Goal: Task Accomplishment & Management: Use online tool/utility

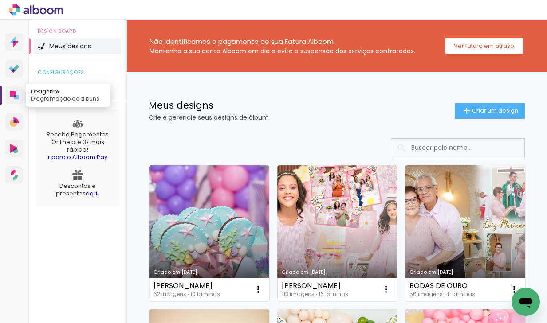
click at [15, 92] on icon at bounding box center [13, 94] width 6 height 6
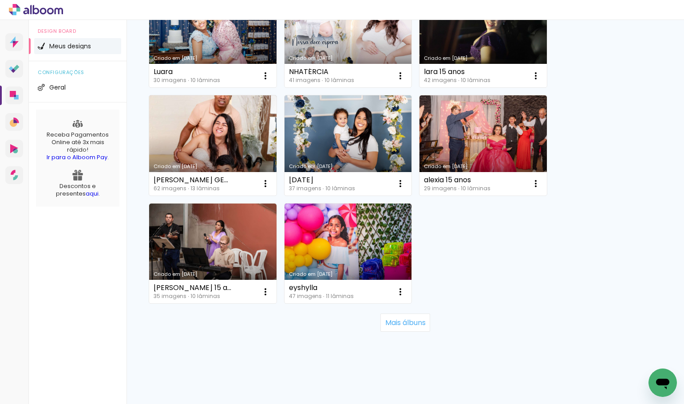
scroll to position [827, 0]
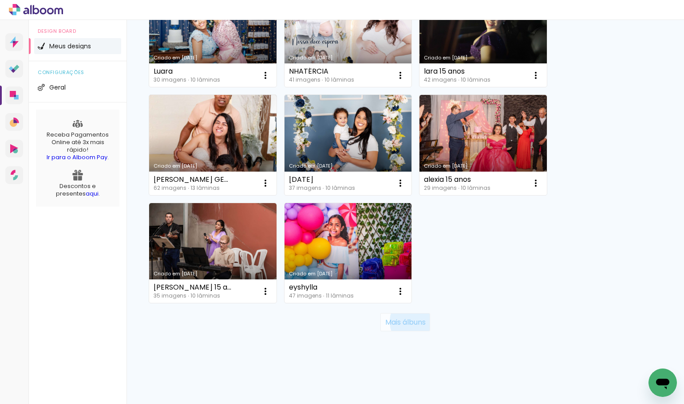
click at [0, 0] on slot "Mais álbuns" at bounding box center [0, 0] width 0 height 0
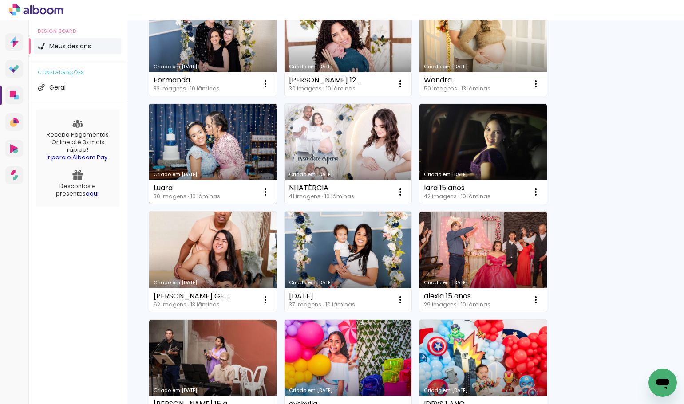
scroll to position [709, 0]
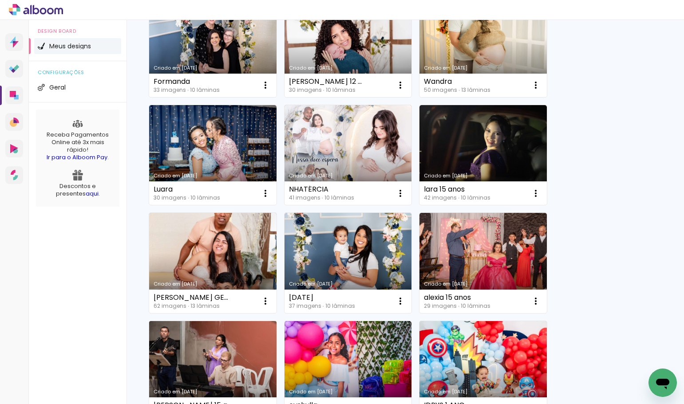
click at [230, 323] on link "Criado em [DATE]" at bounding box center [212, 371] width 127 height 100
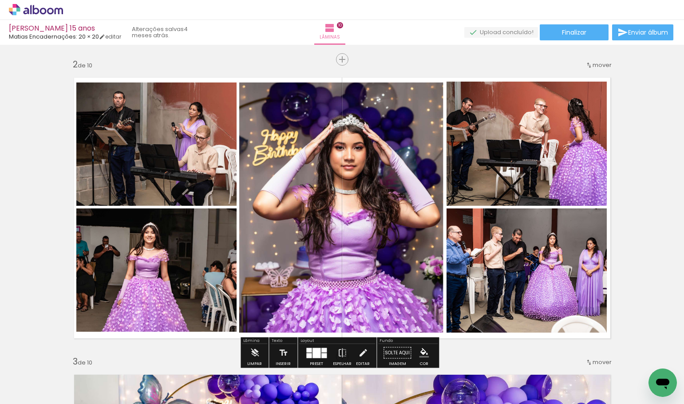
scroll to position [311, 0]
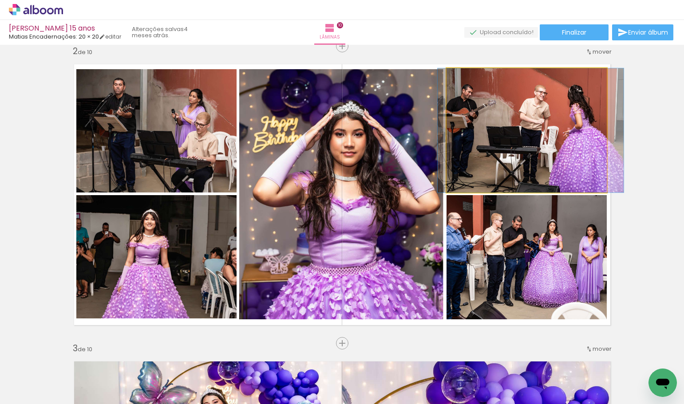
click at [546, 161] on quentale-photo at bounding box center [526, 130] width 161 height 124
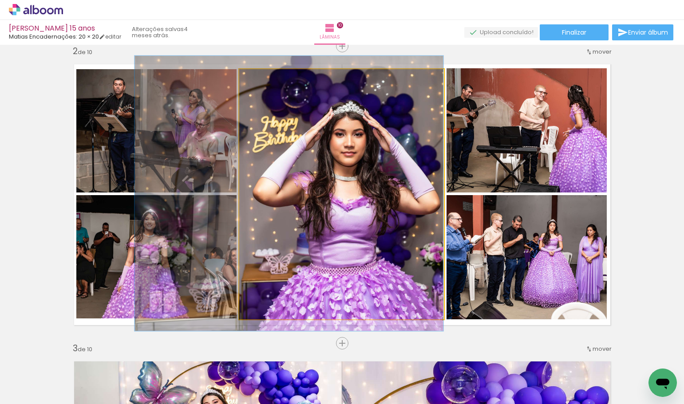
click at [340, 257] on quentale-photo at bounding box center [341, 194] width 204 height 250
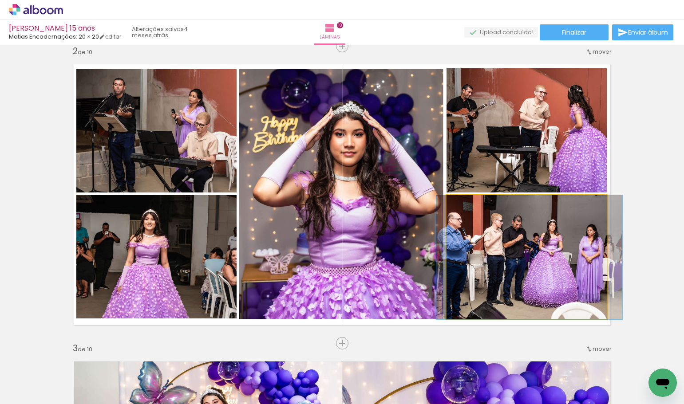
click at [464, 270] on quentale-photo at bounding box center [526, 257] width 161 height 124
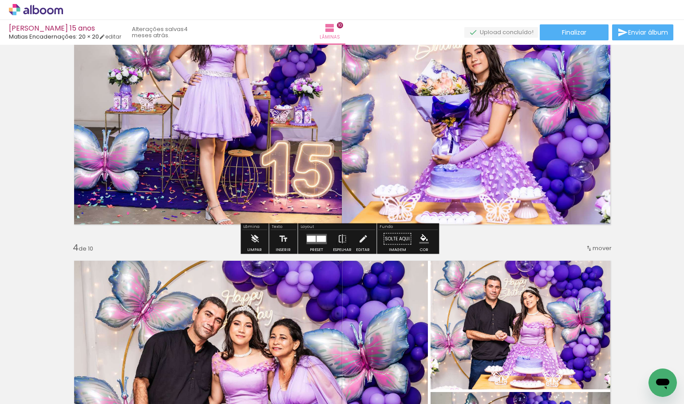
scroll to position [710, 0]
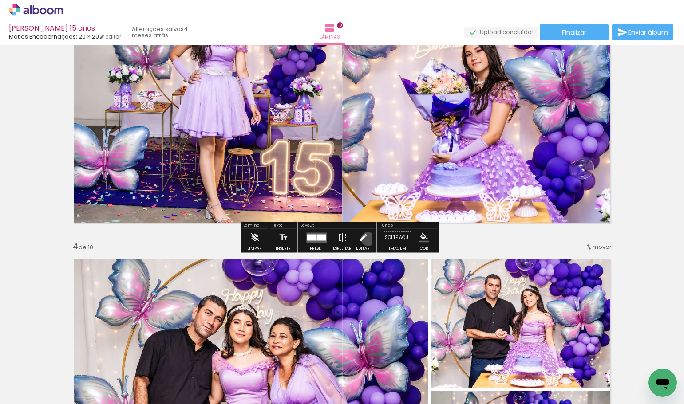
click at [366, 239] on paper-button "Editar" at bounding box center [363, 240] width 18 height 23
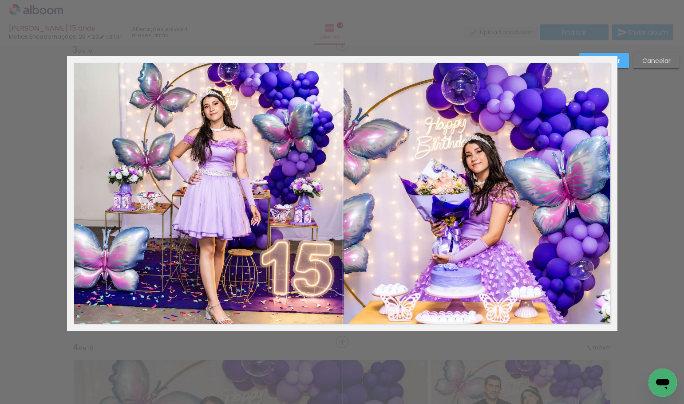
scroll to position [606, 0]
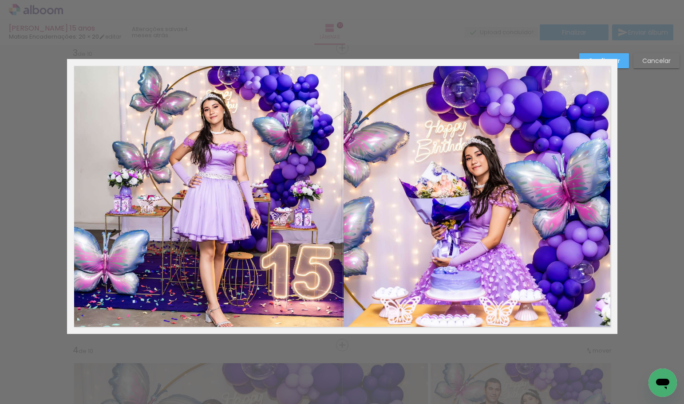
click at [219, 215] on quentale-photo at bounding box center [208, 196] width 272 height 262
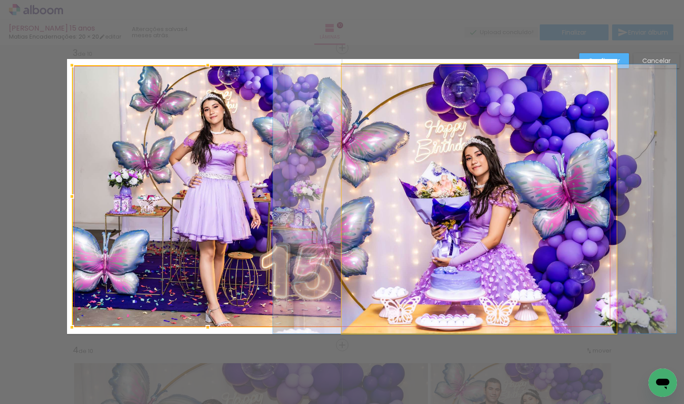
click at [454, 212] on quentale-photo at bounding box center [479, 198] width 275 height 269
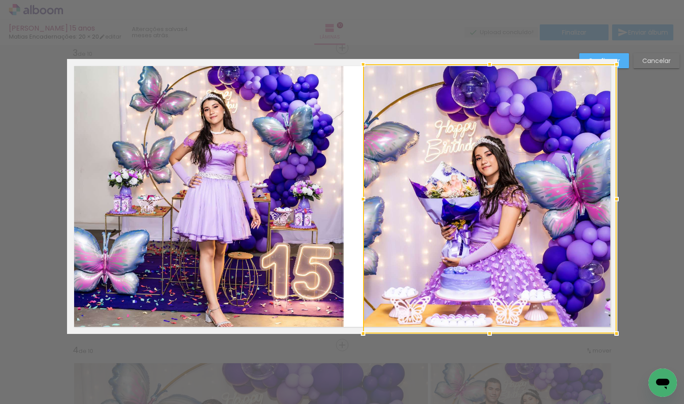
drag, startPoint x: 340, startPoint y: 199, endPoint x: 362, endPoint y: 193, distance: 22.3
click at [362, 193] on div at bounding box center [363, 199] width 18 height 18
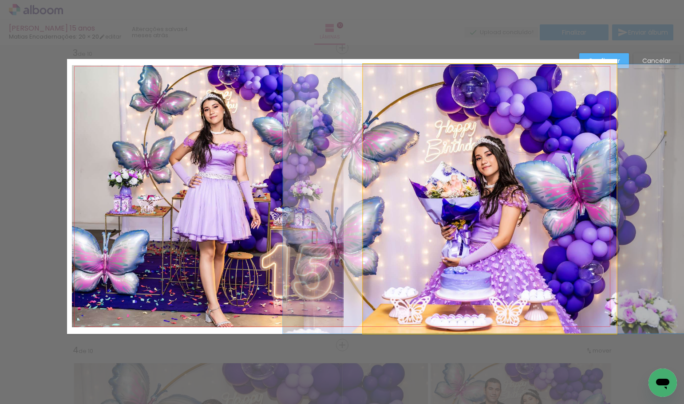
click at [363, 193] on quentale-photo at bounding box center [489, 198] width 253 height 269
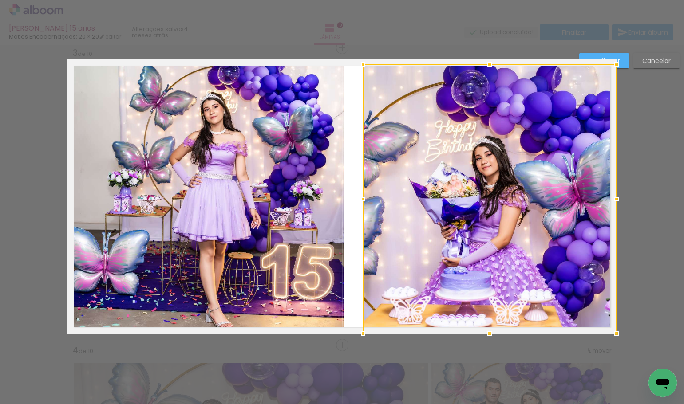
click at [249, 177] on quentale-photo at bounding box center [208, 196] width 272 height 262
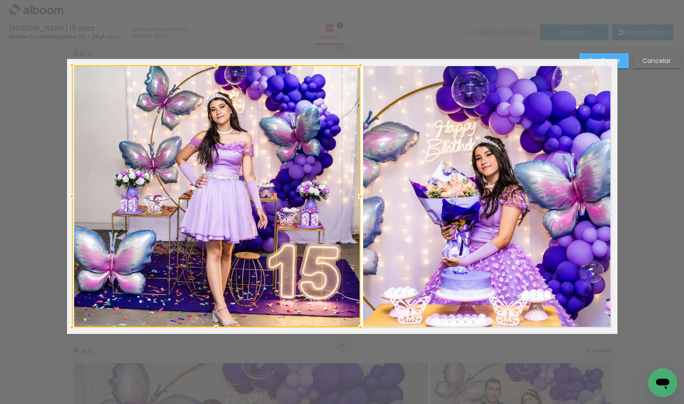
drag, startPoint x: 338, startPoint y: 195, endPoint x: 355, endPoint y: 197, distance: 16.5
click at [355, 197] on div at bounding box center [360, 197] width 18 height 18
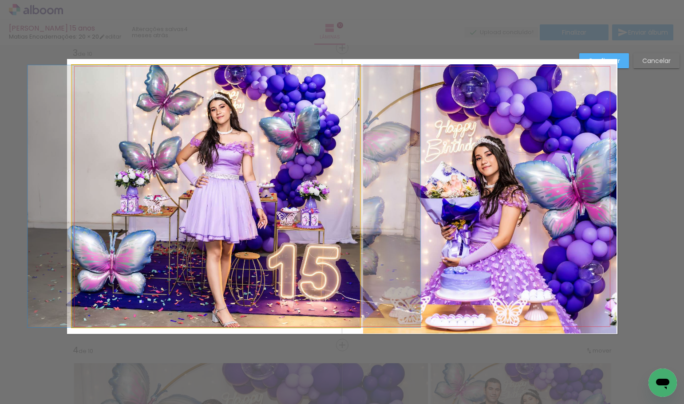
click at [357, 198] on quentale-photo at bounding box center [216, 196] width 288 height 262
drag, startPoint x: 227, startPoint y: 216, endPoint x: 227, endPoint y: 208, distance: 8.0
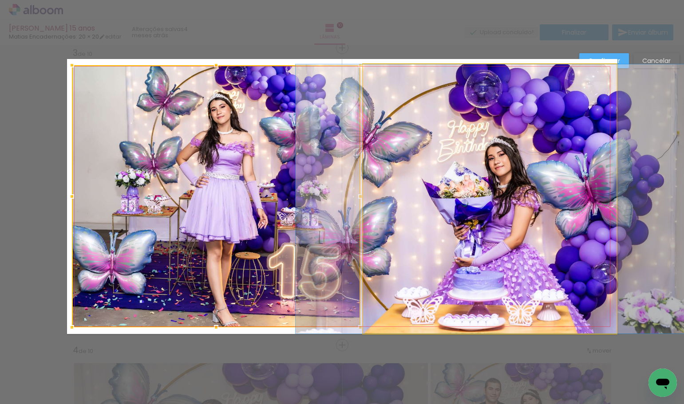
drag, startPoint x: 480, startPoint y: 222, endPoint x: 493, endPoint y: 220, distance: 12.9
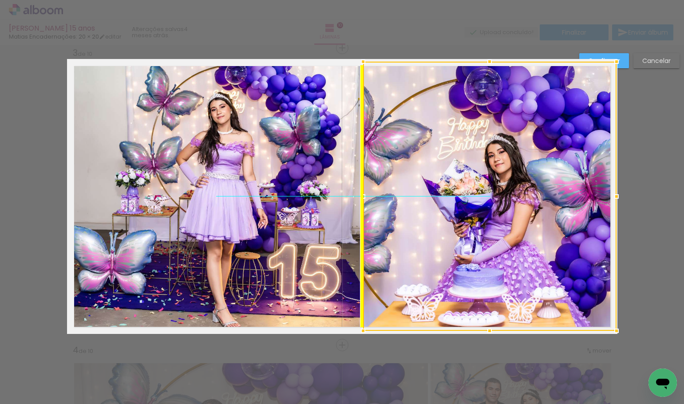
click at [530, 210] on div at bounding box center [489, 196] width 253 height 269
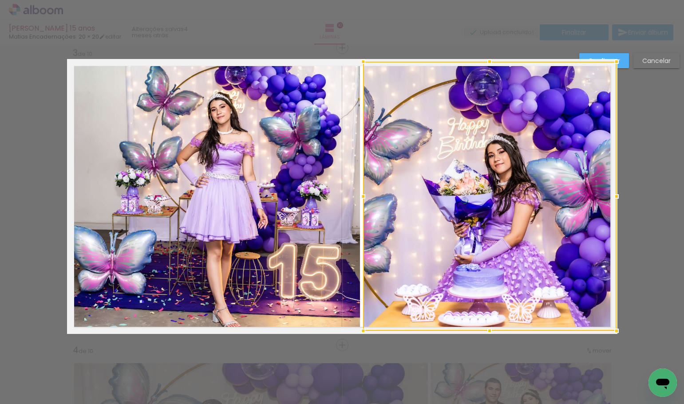
click at [546, 62] on div at bounding box center [616, 62] width 18 height 18
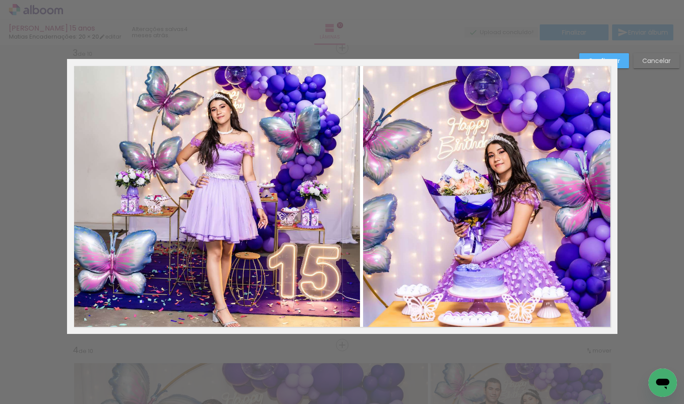
click at [0, 0] on slot "Confirmar" at bounding box center [0, 0] width 0 height 0
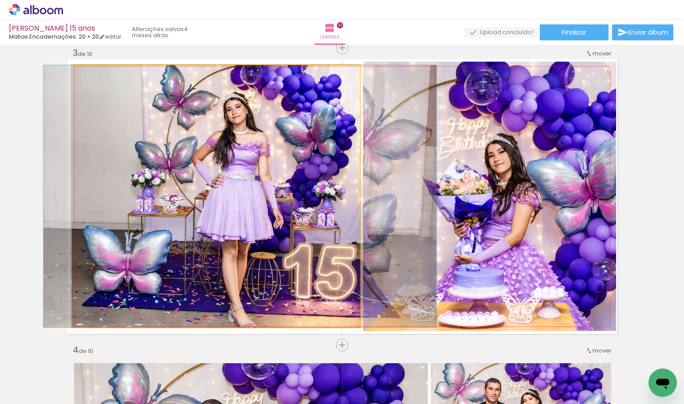
drag, startPoint x: 252, startPoint y: 197, endPoint x: 267, endPoint y: 184, distance: 20.4
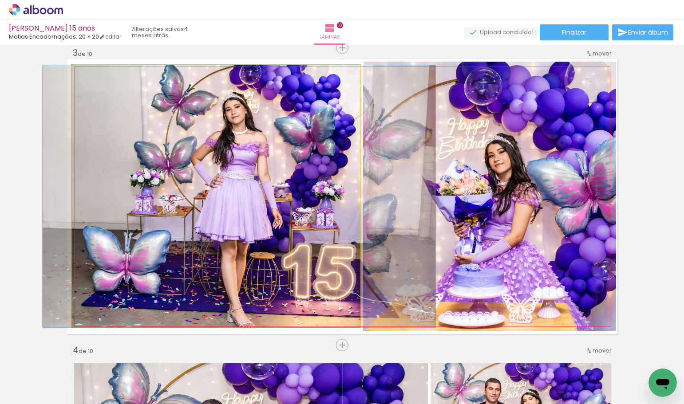
drag, startPoint x: 207, startPoint y: 216, endPoint x: 206, endPoint y: 198, distance: 18.2
drag, startPoint x: 92, startPoint y: 74, endPoint x: 8, endPoint y: 83, distance: 83.9
type paper-slider "100"
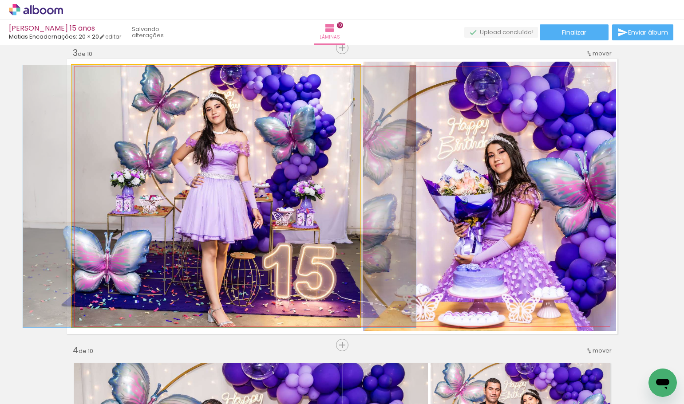
drag, startPoint x: 222, startPoint y: 270, endPoint x: 204, endPoint y: 240, distance: 35.0
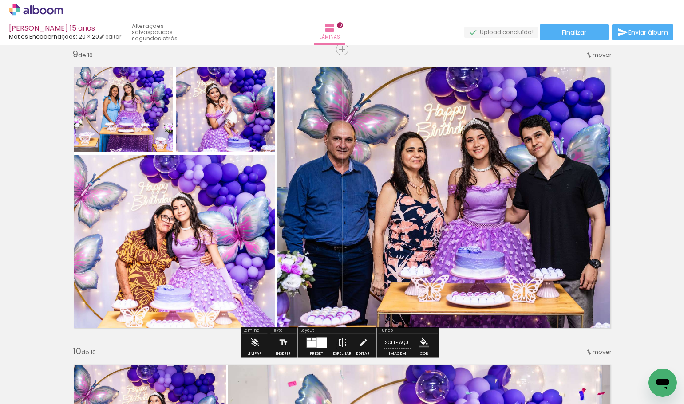
scroll to position [2380, 0]
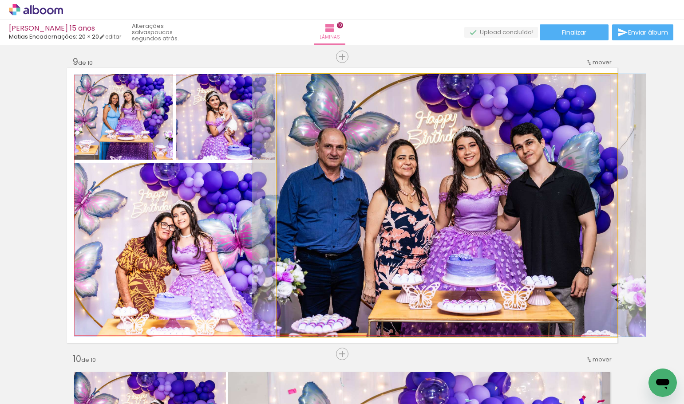
drag, startPoint x: 471, startPoint y: 207, endPoint x: 462, endPoint y: 207, distance: 8.9
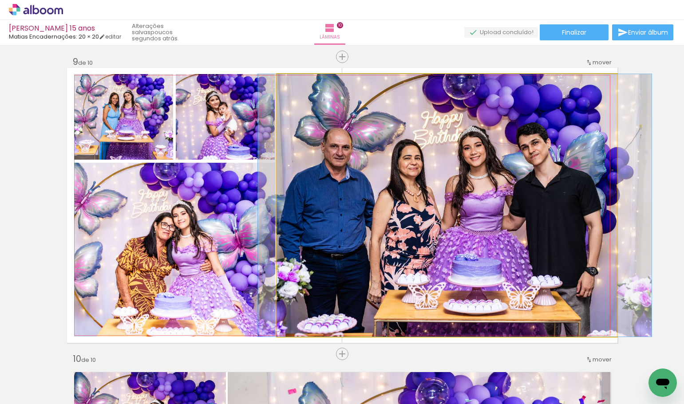
drag, startPoint x: 501, startPoint y: 222, endPoint x: 506, endPoint y: 222, distance: 4.9
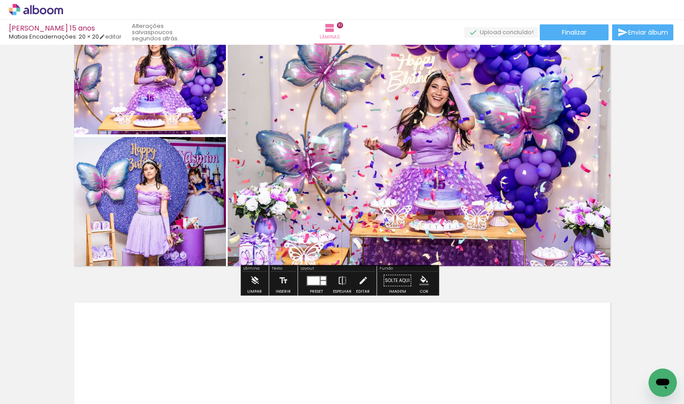
scroll to position [2735, 0]
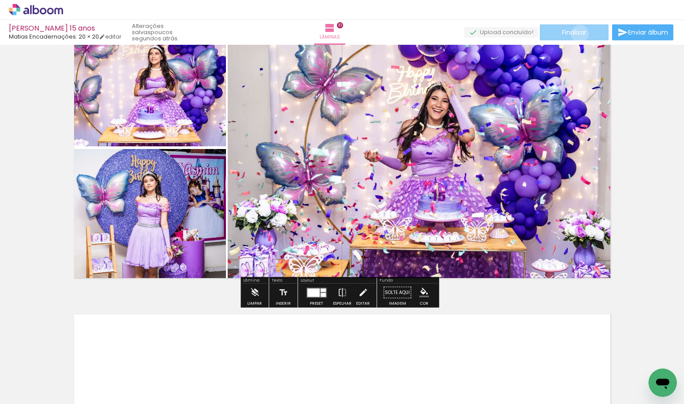
click at [546, 34] on span "Finalizar" at bounding box center [574, 32] width 24 height 6
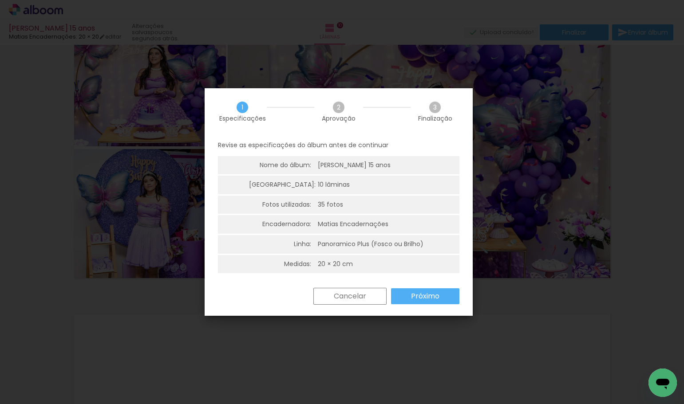
drag, startPoint x: 412, startPoint y: 291, endPoint x: 416, endPoint y: 293, distance: 4.6
click at [0, 0] on slot "Próximo" at bounding box center [0, 0] width 0 height 0
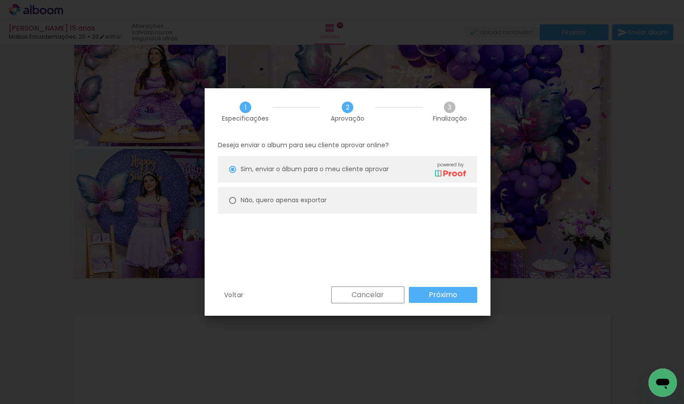
drag, startPoint x: 273, startPoint y: 198, endPoint x: 309, endPoint y: 211, distance: 38.2
click at [0, 0] on slot "Não, quero apenas exportar" at bounding box center [0, 0] width 0 height 0
type paper-radio-button "on"
click at [0, 0] on slot "Próximo" at bounding box center [0, 0] width 0 height 0
type input "Alta, 300 DPI"
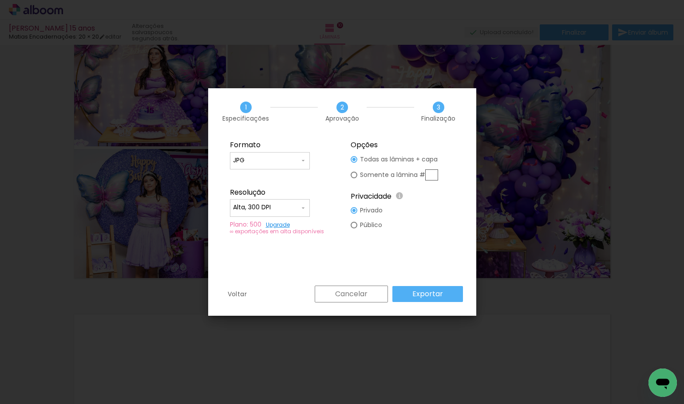
click at [0, 0] on slot "Exportar" at bounding box center [0, 0] width 0 height 0
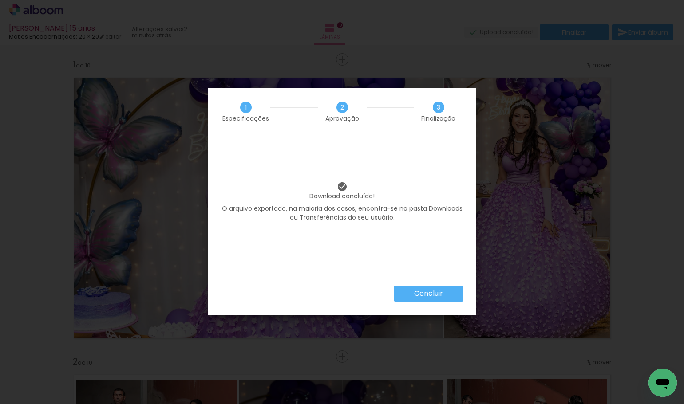
scroll to position [2735, 0]
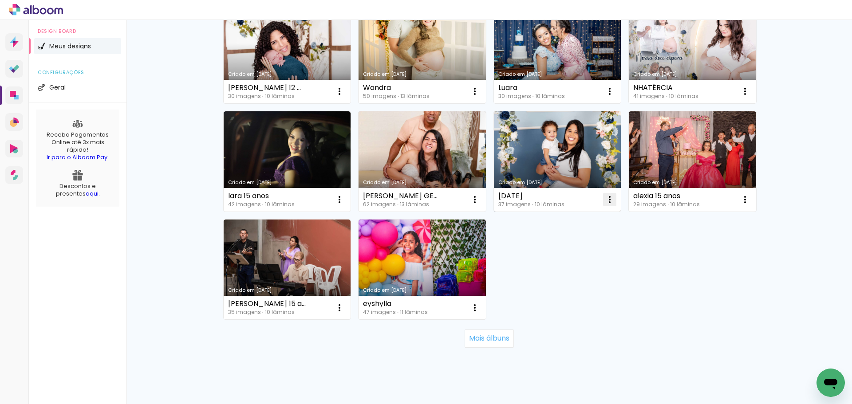
scroll to position [611, 0]
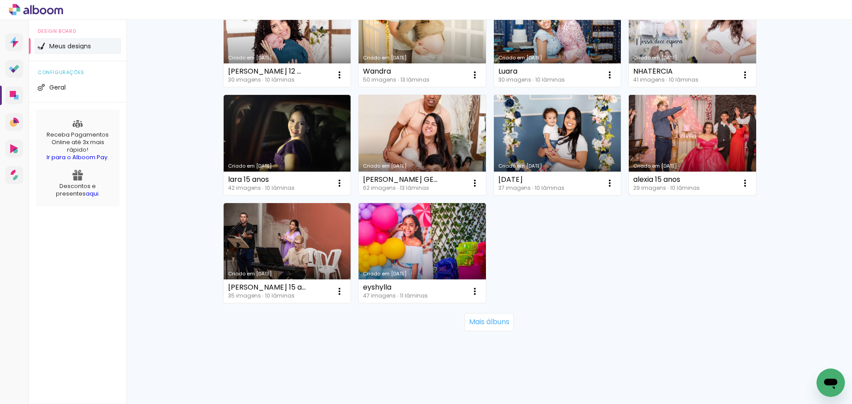
click at [696, 152] on link "Criado em [DATE]" at bounding box center [692, 145] width 127 height 100
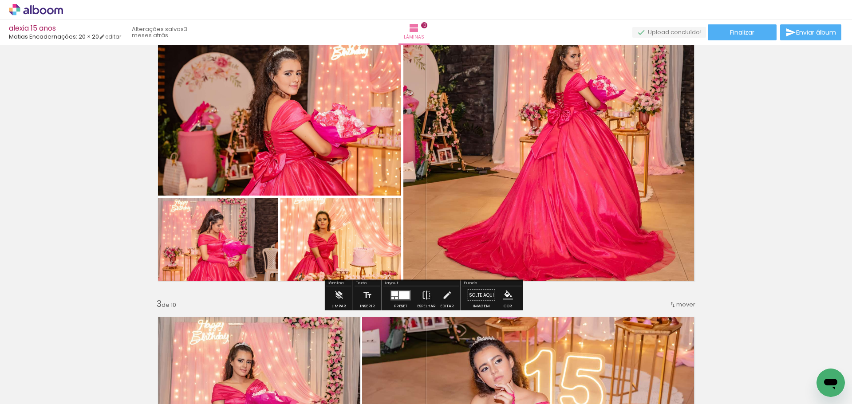
scroll to position [399, 0]
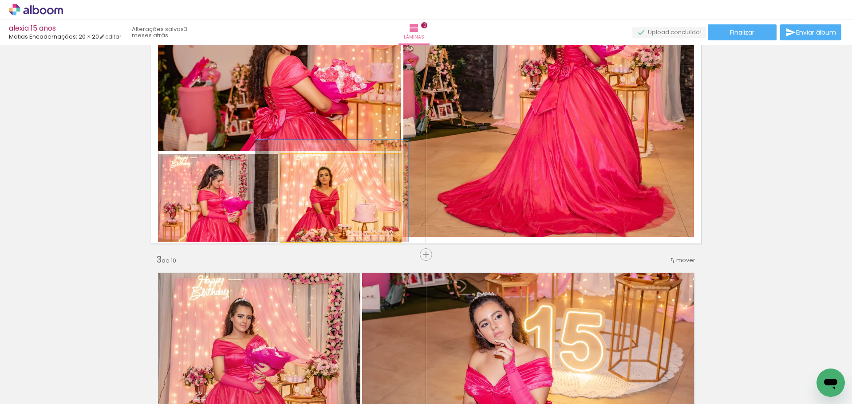
drag, startPoint x: 338, startPoint y: 208, endPoint x: 339, endPoint y: 192, distance: 16.5
click at [304, 165] on div at bounding box center [306, 163] width 14 height 14
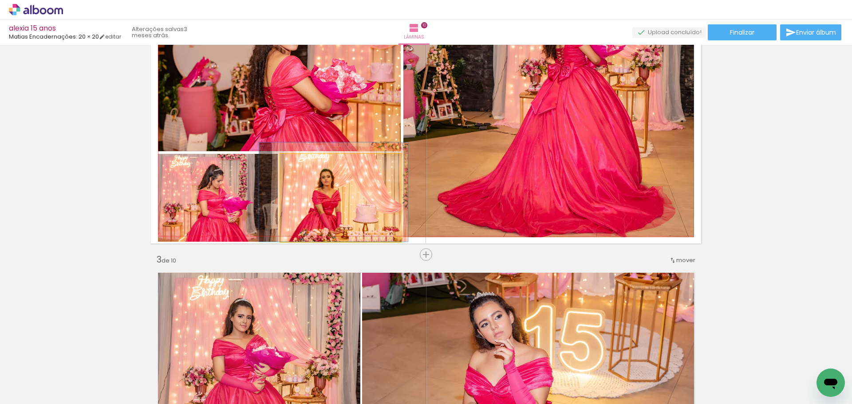
drag, startPoint x: 334, startPoint y: 215, endPoint x: 336, endPoint y: 205, distance: 9.5
drag, startPoint x: 335, startPoint y: 218, endPoint x: 335, endPoint y: 210, distance: 7.6
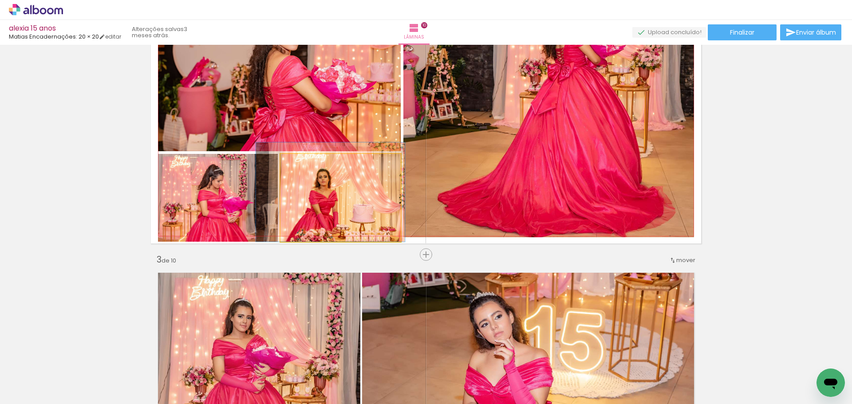
drag, startPoint x: 341, startPoint y: 207, endPoint x: 331, endPoint y: 203, distance: 11.0
drag, startPoint x: 350, startPoint y: 210, endPoint x: 353, endPoint y: 200, distance: 9.8
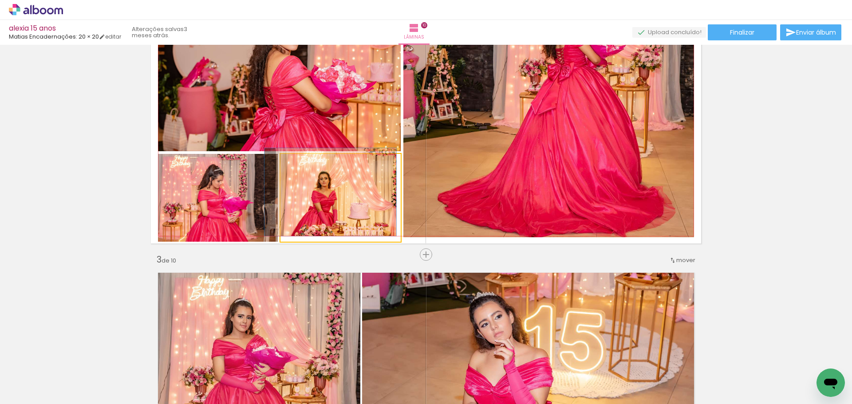
type paper-slider "100"
click at [297, 164] on div at bounding box center [301, 163] width 8 height 8
click at [338, 206] on quentale-photo at bounding box center [340, 198] width 120 height 88
drag, startPoint x: 337, startPoint y: 213, endPoint x: 363, endPoint y: 255, distance: 49.2
click at [337, 213] on quentale-photo at bounding box center [340, 198] width 120 height 88
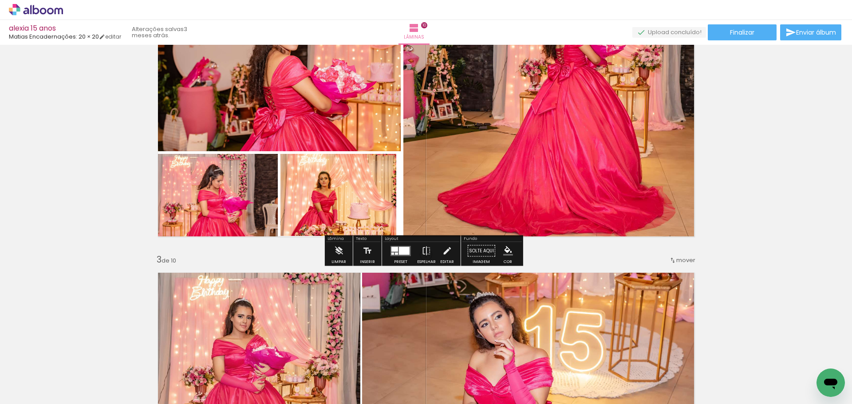
click at [366, 200] on quentale-photo at bounding box center [340, 198] width 120 height 88
click at [442, 249] on iron-icon at bounding box center [447, 251] width 10 height 18
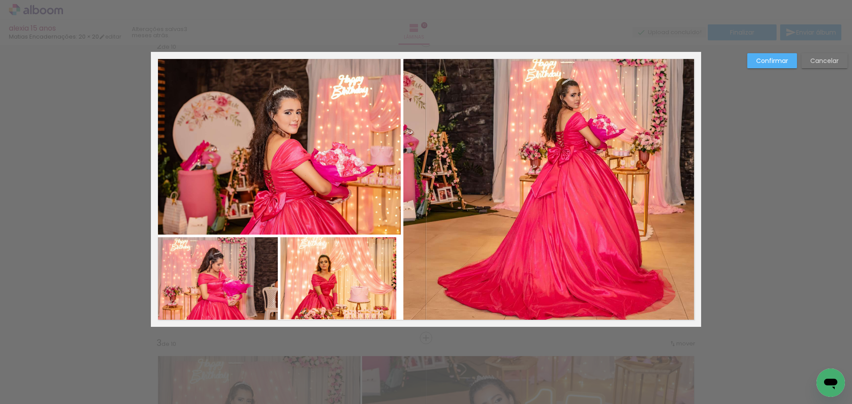
scroll to position [309, 0]
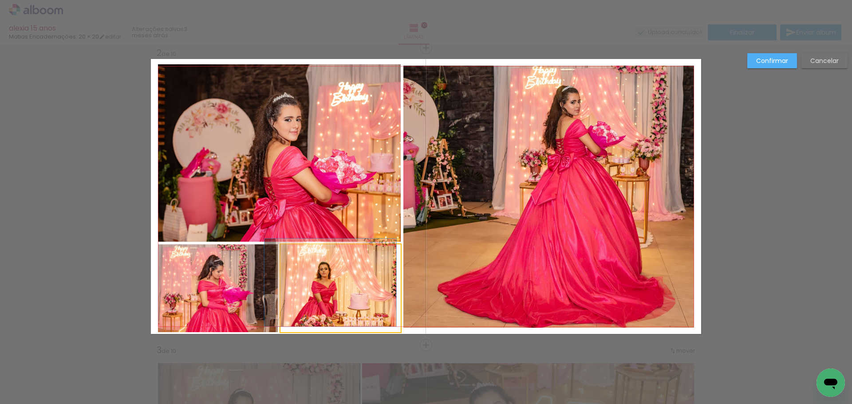
click at [364, 302] on quentale-photo at bounding box center [340, 288] width 120 height 88
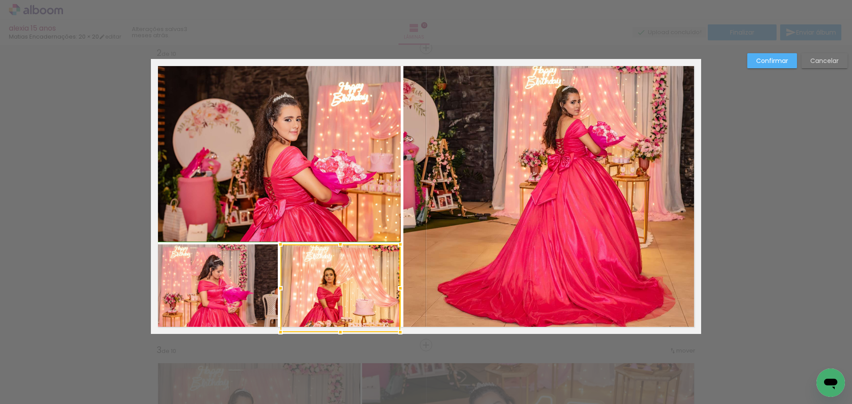
click at [401, 287] on div at bounding box center [400, 288] width 18 height 18
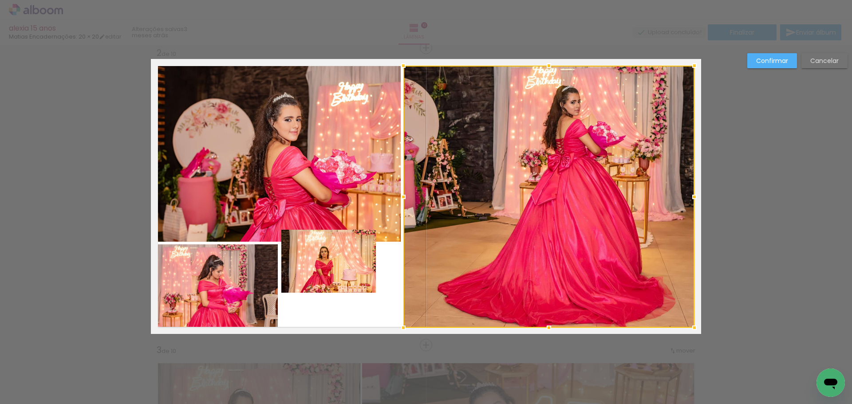
click at [316, 252] on quentale-photo at bounding box center [328, 261] width 94 height 63
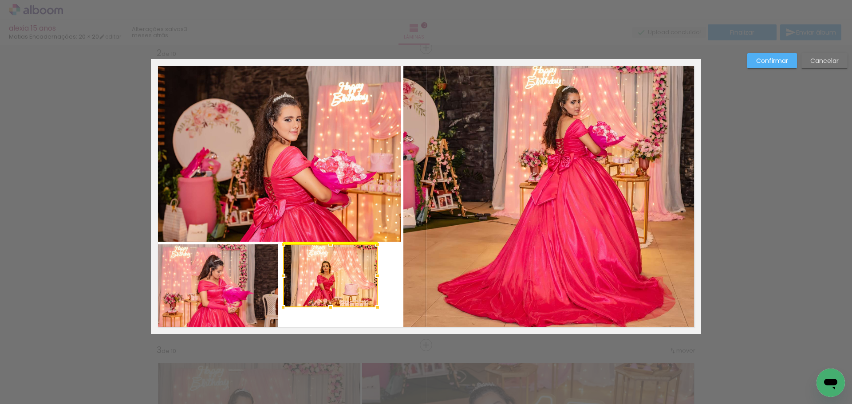
drag, startPoint x: 334, startPoint y: 265, endPoint x: 338, endPoint y: 274, distance: 9.7
click at [338, 274] on div at bounding box center [330, 275] width 94 height 63
drag, startPoint x: 338, startPoint y: 274, endPoint x: 333, endPoint y: 274, distance: 5.8
click at [333, 274] on div at bounding box center [326, 275] width 94 height 63
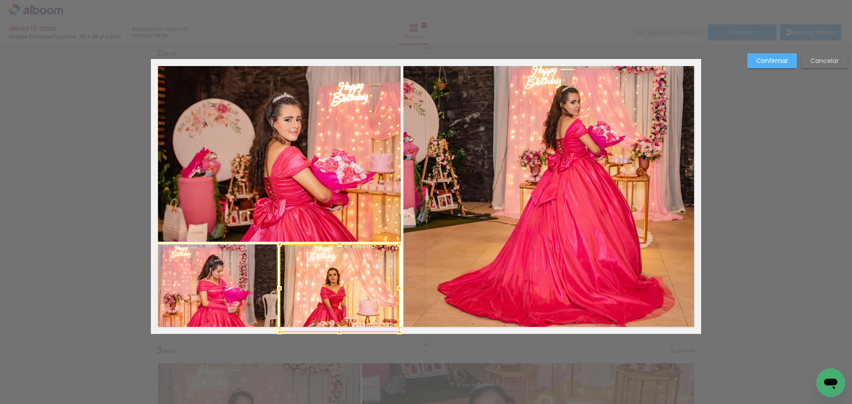
drag, startPoint x: 374, startPoint y: 313, endPoint x: 392, endPoint y: 326, distance: 21.9
click at [392, 326] on div at bounding box center [399, 332] width 18 height 18
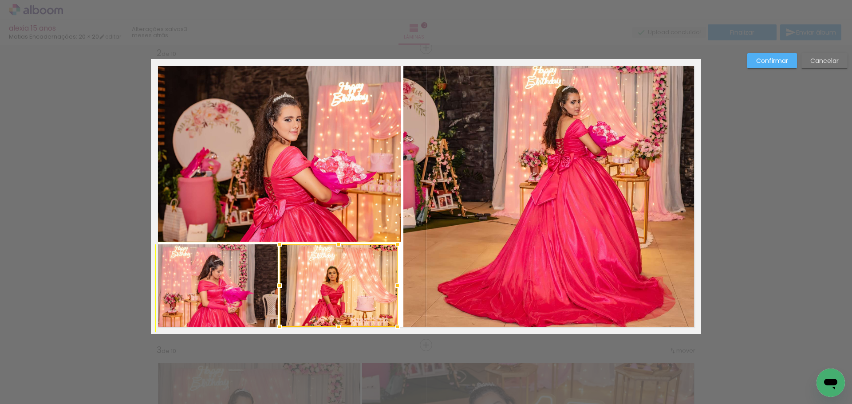
drag, startPoint x: 396, startPoint y: 334, endPoint x: 393, endPoint y: 329, distance: 5.6
click at [393, 329] on div at bounding box center [398, 327] width 18 height 18
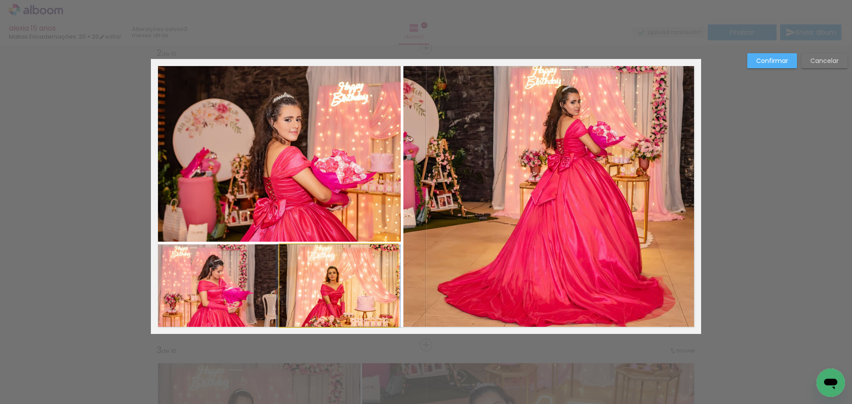
click at [367, 287] on quentale-photo at bounding box center [338, 285] width 118 height 83
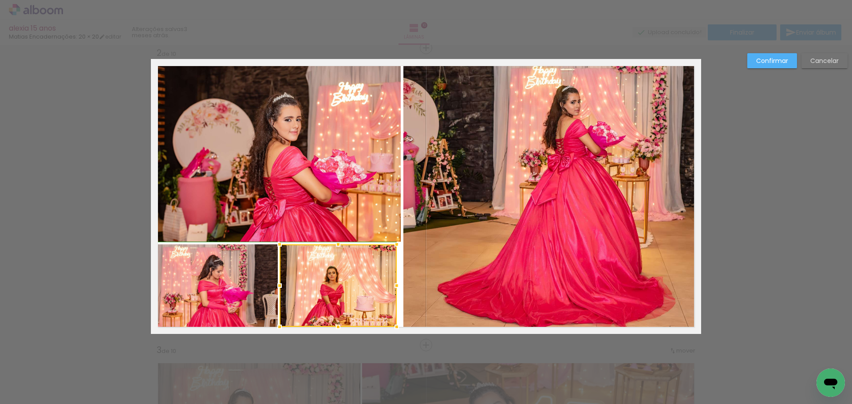
click at [397, 286] on div at bounding box center [397, 286] width 18 height 18
click at [373, 280] on quentale-photo at bounding box center [337, 285] width 117 height 83
click at [397, 287] on div at bounding box center [401, 286] width 18 height 18
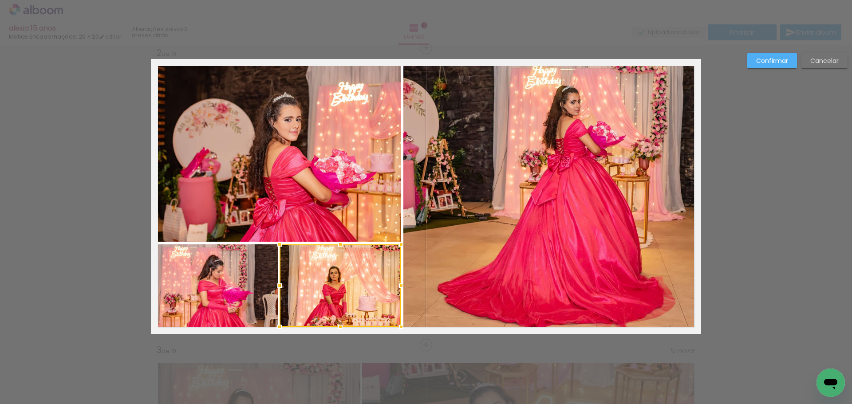
click at [0, 0] on slot "Confirmar" at bounding box center [0, 0] width 0 height 0
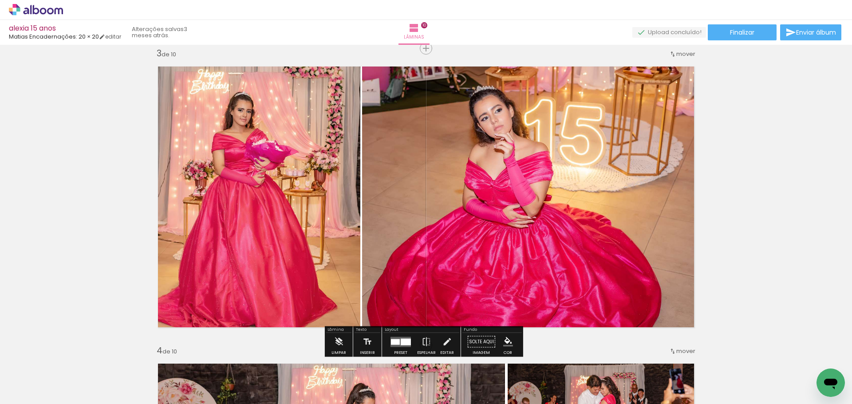
scroll to position [575, 0]
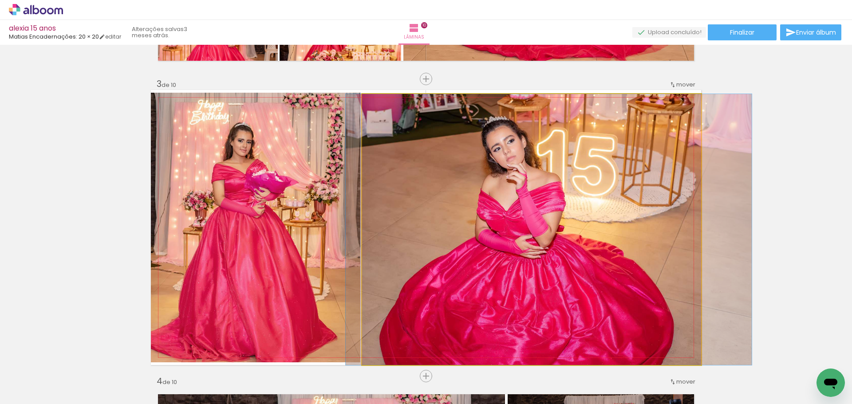
drag, startPoint x: 523, startPoint y: 252, endPoint x: 535, endPoint y: 252, distance: 12.4
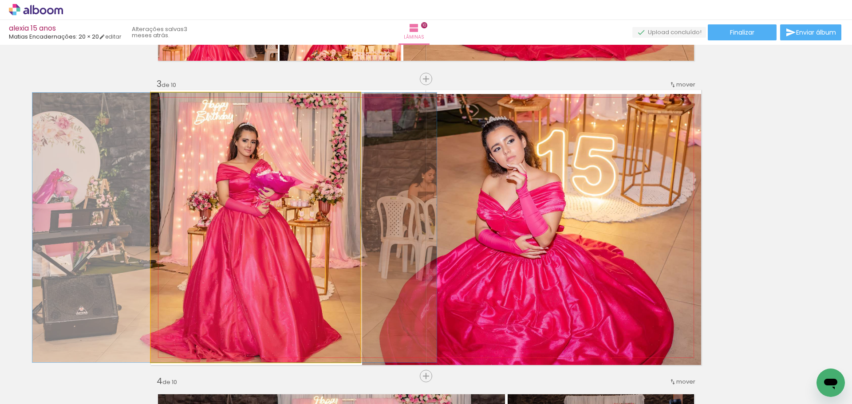
drag, startPoint x: 272, startPoint y: 234, endPoint x: 276, endPoint y: 234, distance: 4.5
click at [277, 270] on quentale-photo at bounding box center [255, 228] width 209 height 270
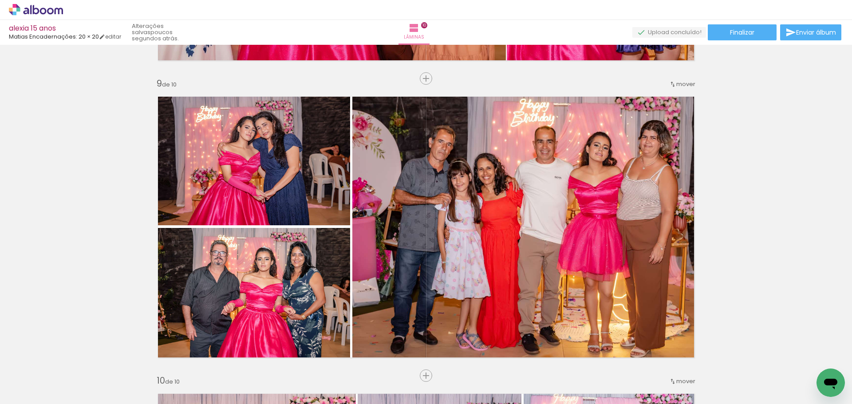
scroll to position [2349, 0]
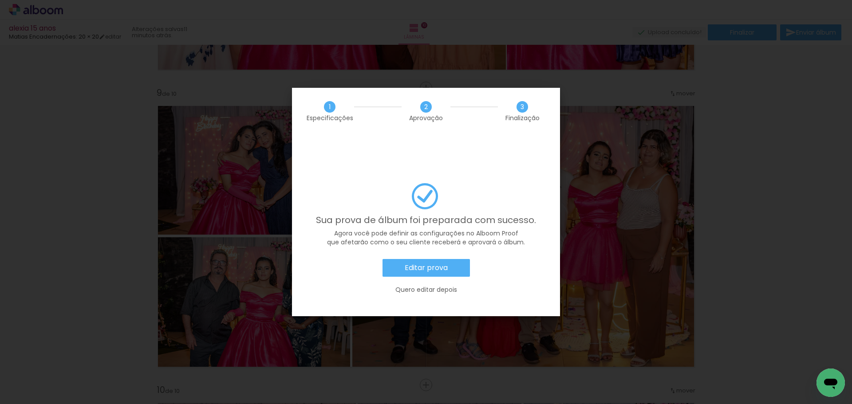
click at [402, 259] on paper-button "Editar prova" at bounding box center [425, 268] width 87 height 18
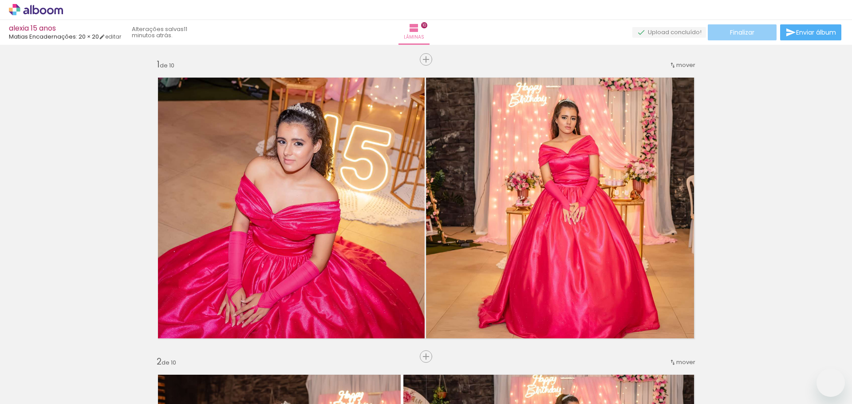
click at [743, 29] on span "Finalizar" at bounding box center [742, 32] width 24 height 6
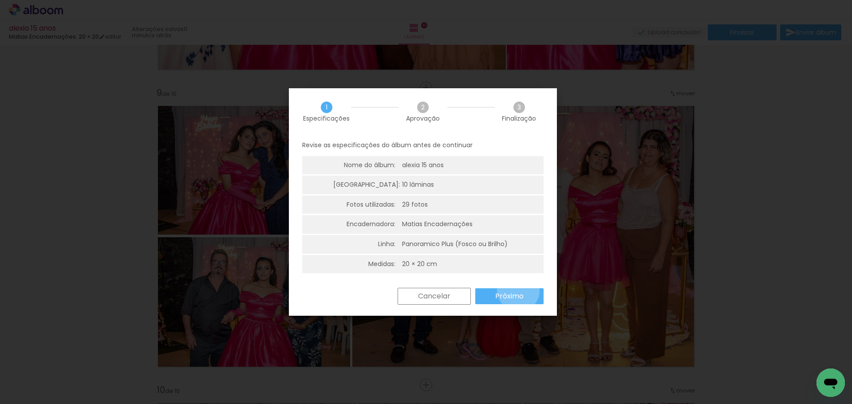
click at [518, 291] on paper-button "Próximo" at bounding box center [509, 296] width 68 height 16
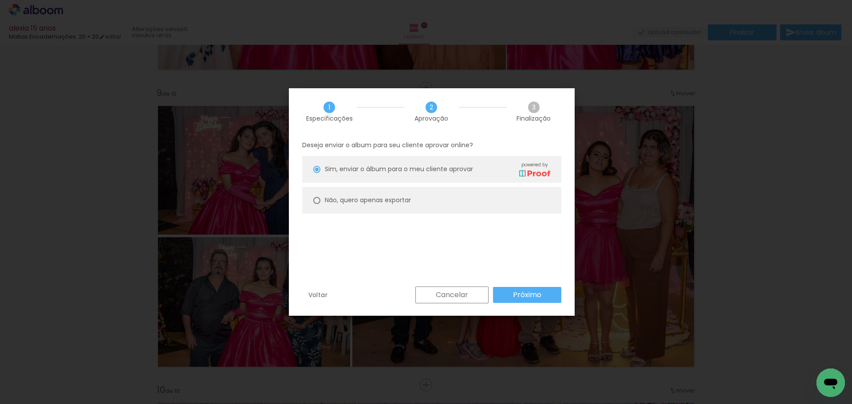
click at [437, 191] on paper-radio-button "Não, quero apenas exportar" at bounding box center [431, 200] width 259 height 27
type paper-radio-button "on"
click at [0, 0] on slot "Não, quero apenas exportar" at bounding box center [0, 0] width 0 height 0
click at [506, 290] on paper-button "Próximo" at bounding box center [527, 295] width 68 height 16
type input "Alta, 300 DPI"
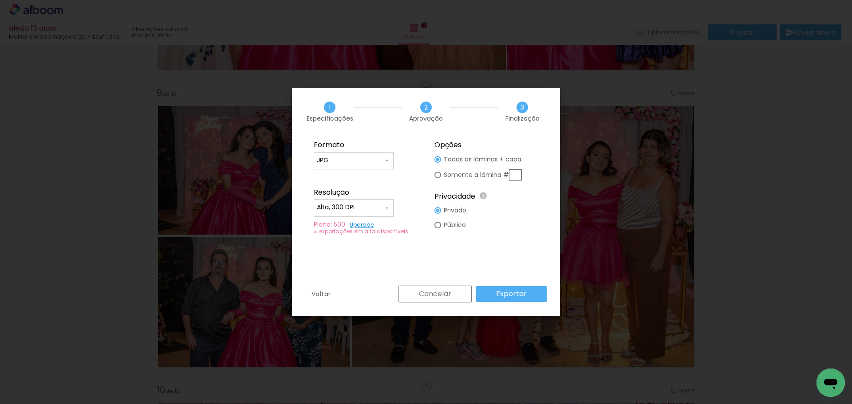
click at [496, 283] on div "Formato JPG PDF Resolução Alta, 300 DPI Baixa Plano: 500 Upgrade ∞ exportações …" at bounding box center [426, 210] width 268 height 151
click at [0, 0] on slot "Exportar" at bounding box center [0, 0] width 0 height 0
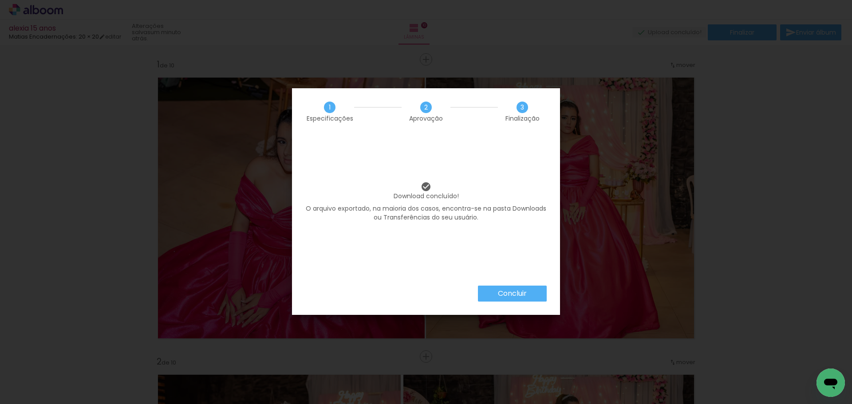
scroll to position [2349, 0]
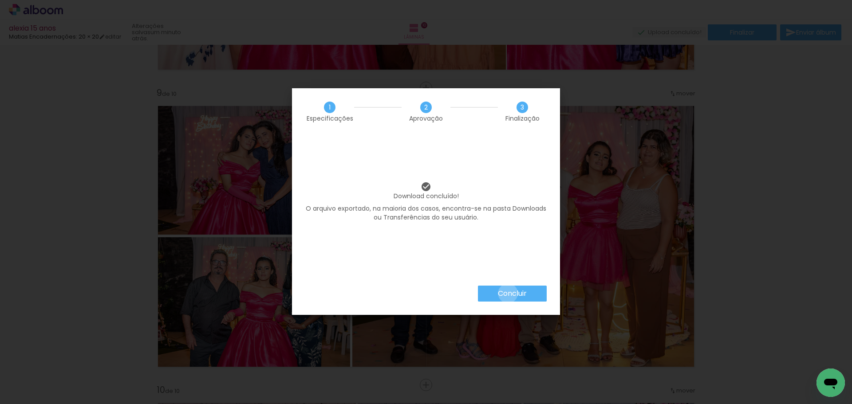
click at [0, 0] on slot "Concluir" at bounding box center [0, 0] width 0 height 0
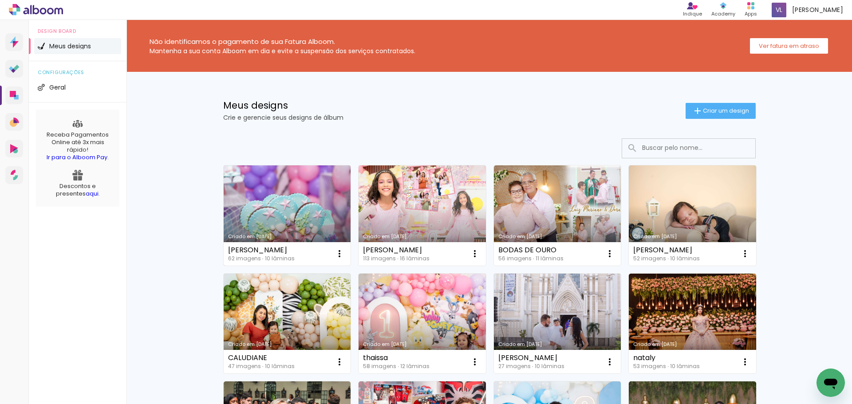
click at [304, 235] on div "Criado em [DATE]" at bounding box center [287, 236] width 118 height 5
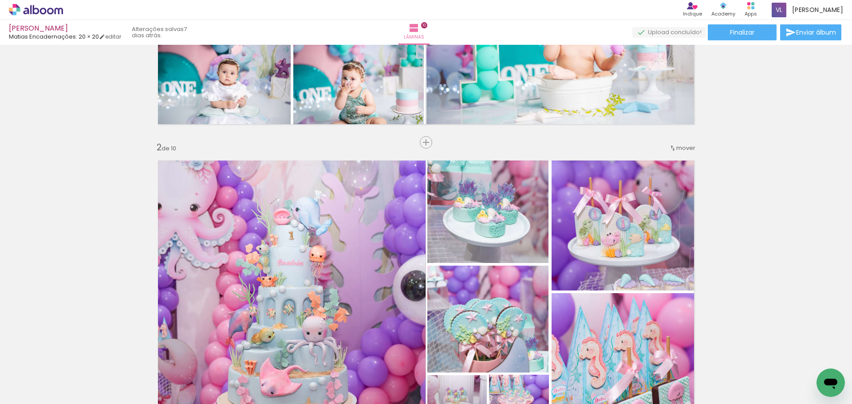
scroll to position [89, 0]
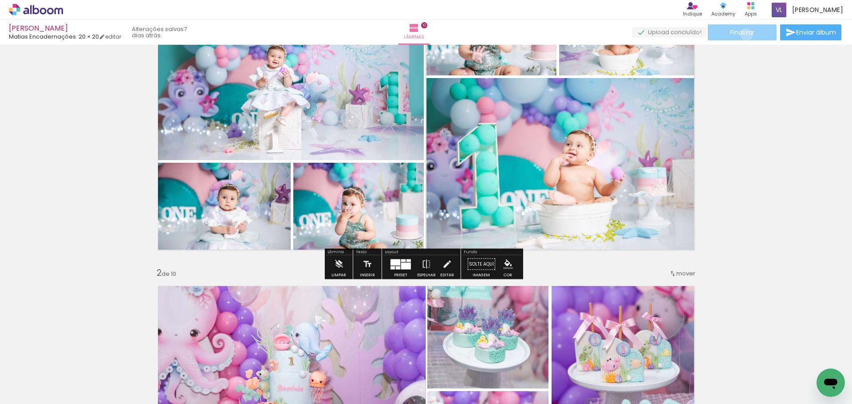
click at [743, 35] on span "Finalizar" at bounding box center [742, 32] width 24 height 6
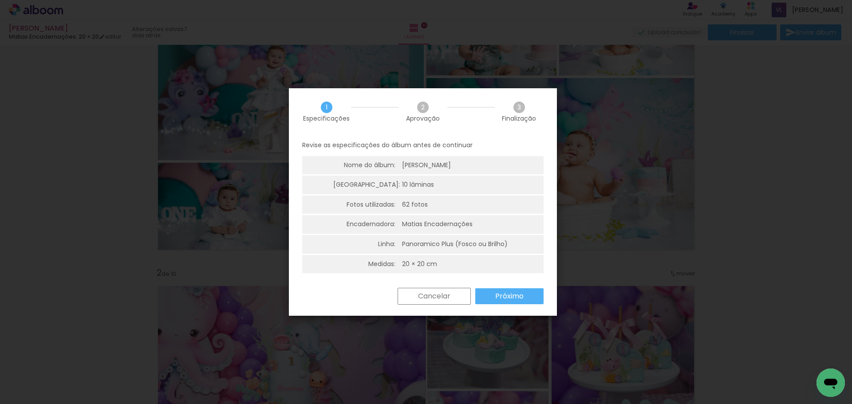
click at [0, 0] on paper-button "Próximo" at bounding box center [0, 0] width 0 height 0
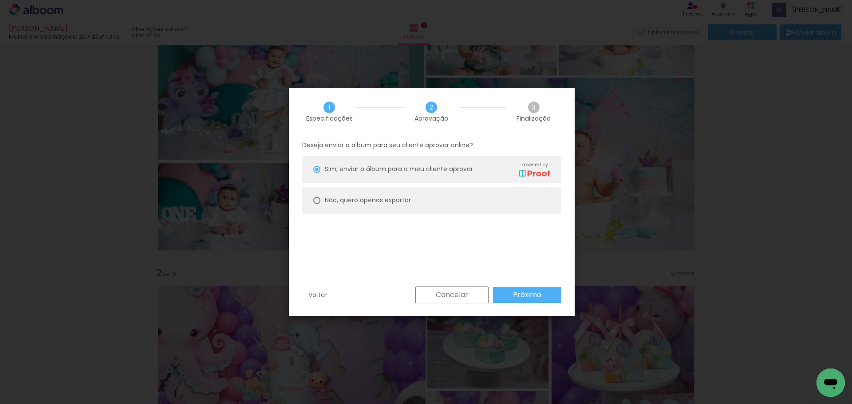
click at [0, 0] on slot "Não, quero apenas exportar" at bounding box center [0, 0] width 0 height 0
type paper-radio-button "on"
click at [0, 0] on paper-button "Próximo" at bounding box center [0, 0] width 0 height 0
type input "Alta, 300 DPI"
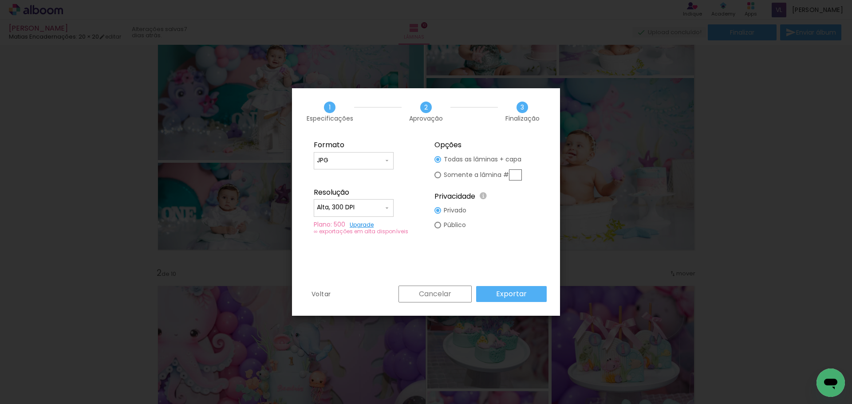
click at [0, 0] on slot "Exportar" at bounding box center [0, 0] width 0 height 0
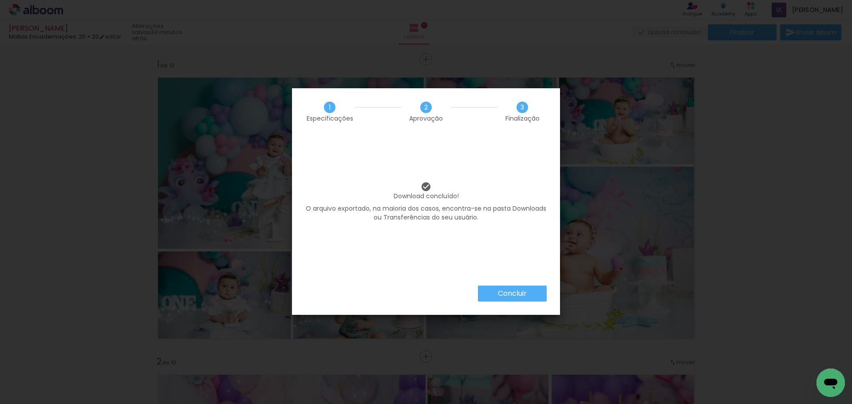
scroll to position [89, 0]
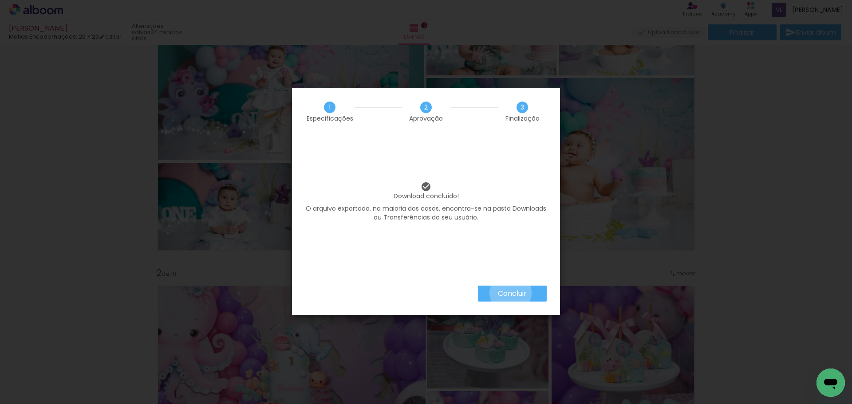
click at [0, 0] on slot "Concluir" at bounding box center [0, 0] width 0 height 0
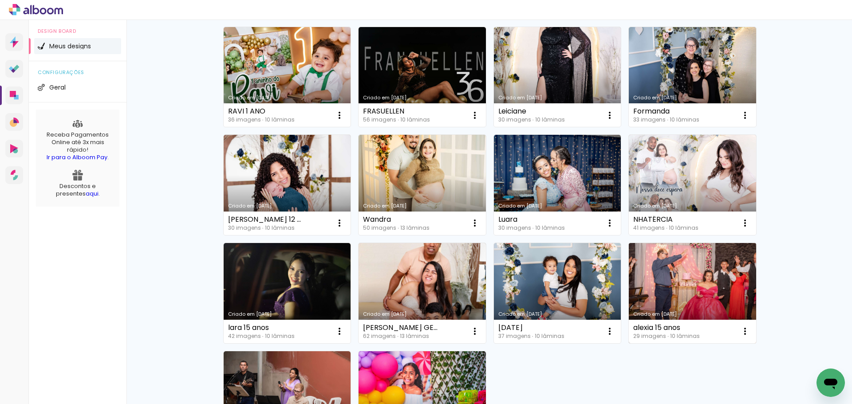
scroll to position [488, 0]
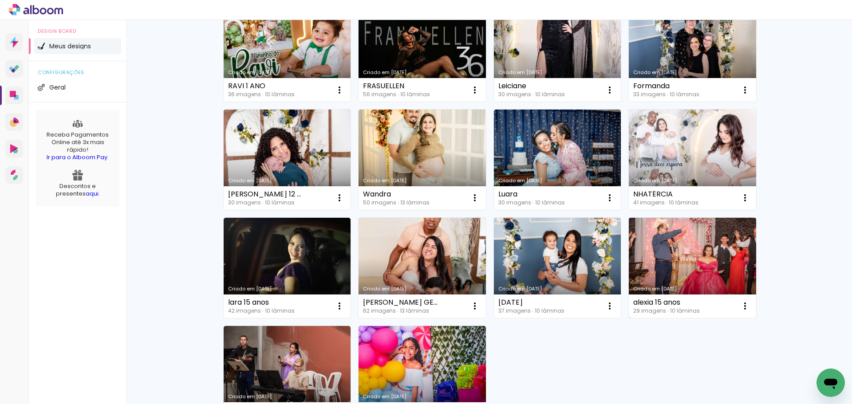
click at [680, 255] on link "Criado em [DATE]" at bounding box center [692, 268] width 127 height 100
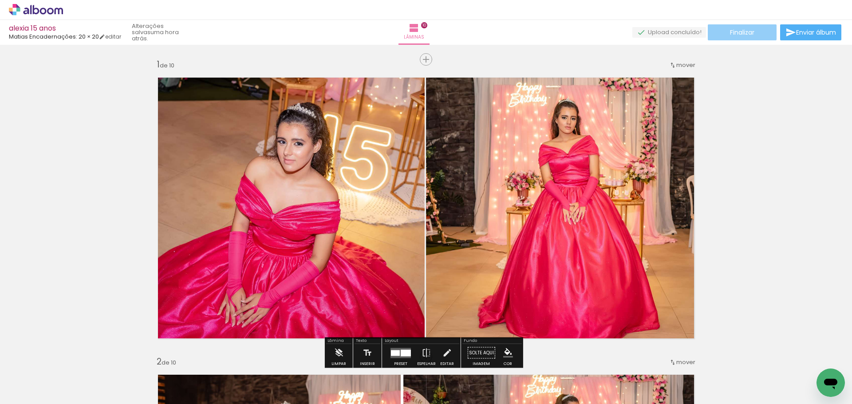
click at [749, 29] on span "Finalizar" at bounding box center [742, 32] width 24 height 6
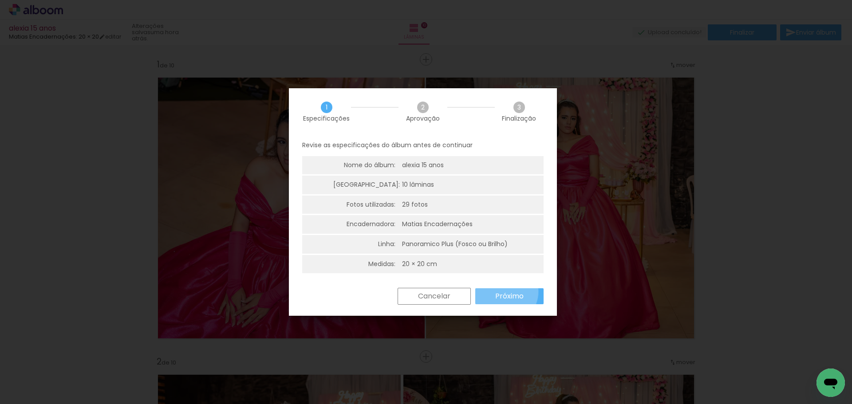
click at [0, 0] on slot "Próximo" at bounding box center [0, 0] width 0 height 0
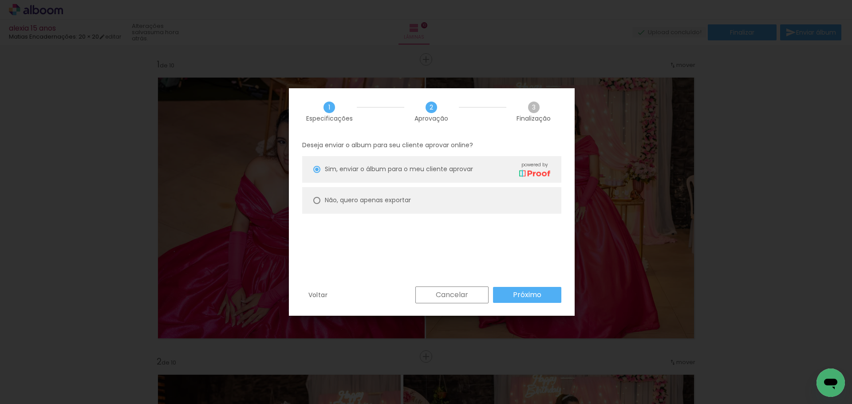
click at [365, 193] on paper-radio-button "Não, quero apenas exportar" at bounding box center [431, 200] width 259 height 27
type paper-radio-button "on"
click at [0, 0] on slot "Próximo" at bounding box center [0, 0] width 0 height 0
type input "Alta, 300 DPI"
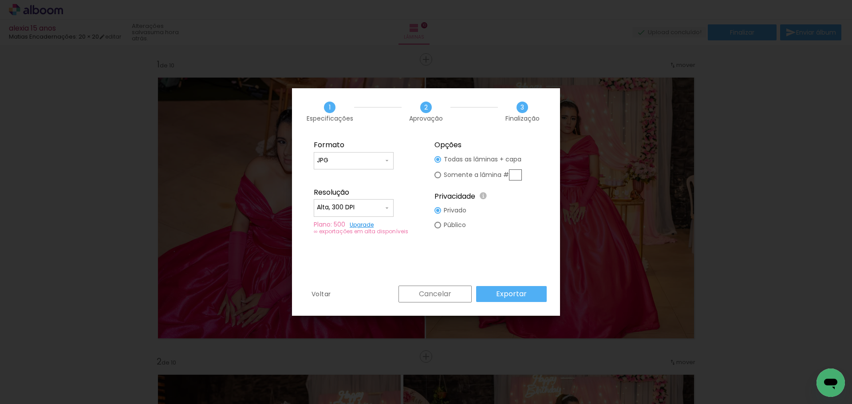
click at [529, 293] on paper-button "Exportar" at bounding box center [511, 294] width 71 height 16
click at [529, 293] on div "Cancelar Exportar" at bounding box center [470, 294] width 153 height 17
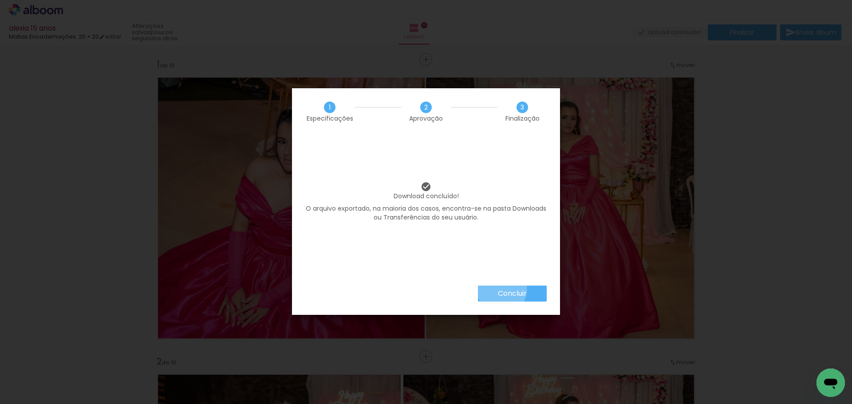
click at [0, 0] on slot "Concluir" at bounding box center [0, 0] width 0 height 0
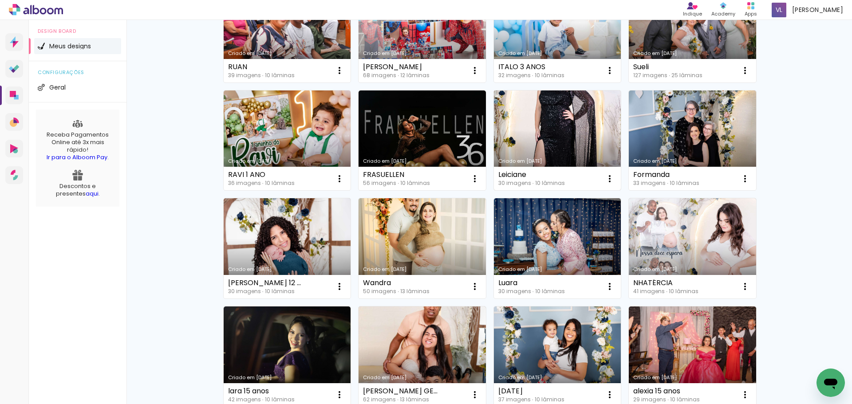
scroll to position [444, 0]
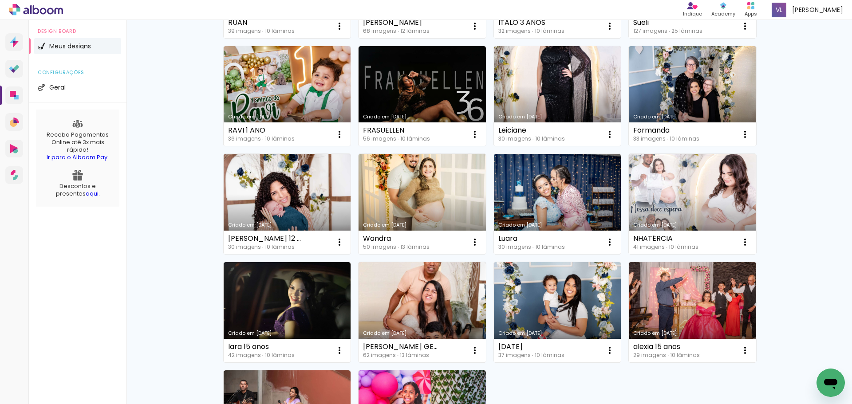
click at [698, 194] on link "Criado em [DATE]" at bounding box center [692, 204] width 127 height 100
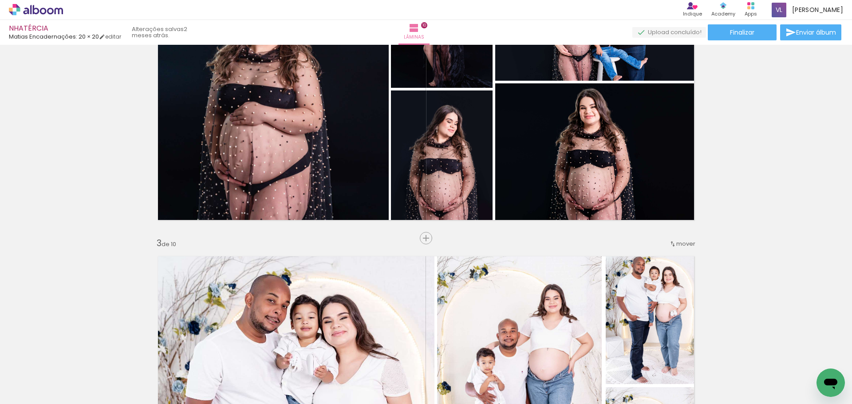
scroll to position [399, 0]
